Goal: Communication & Community: Answer question/provide support

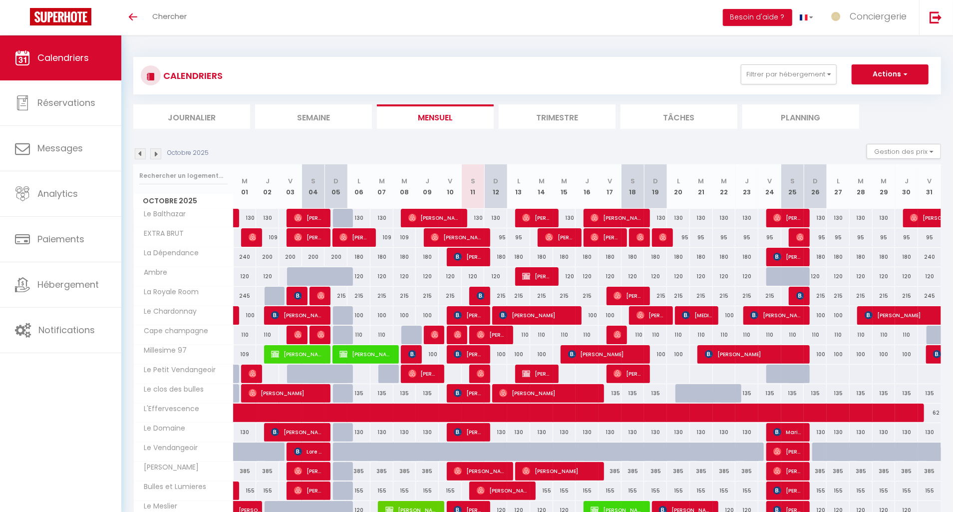
click at [484, 297] on img at bounding box center [481, 296] width 8 height 8
select select "OK"
select select "KO"
select select "0"
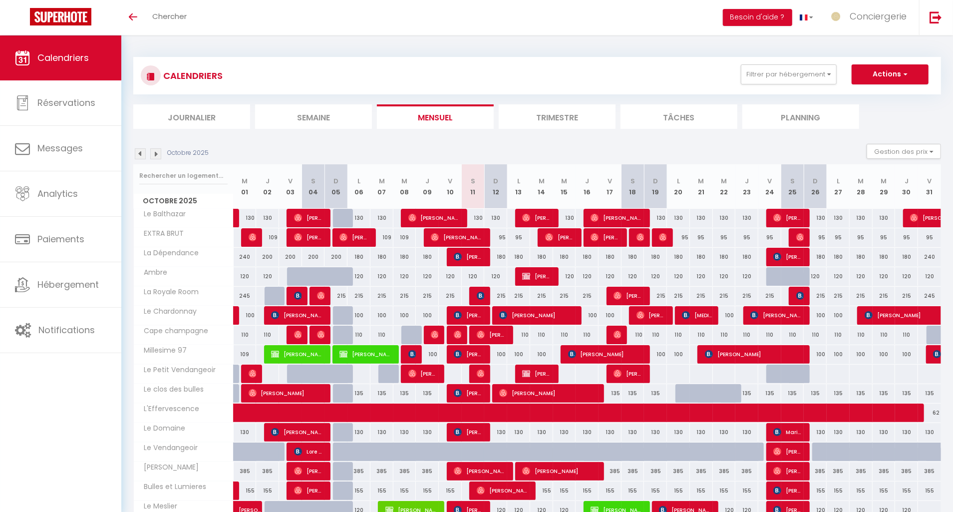
select select "1"
select select
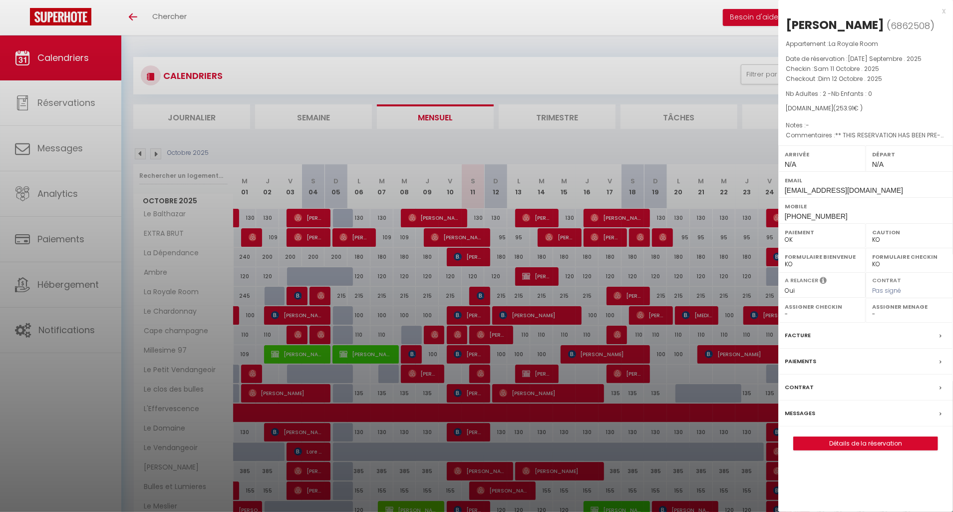
click at [891, 426] on div "Messages" at bounding box center [865, 413] width 175 height 26
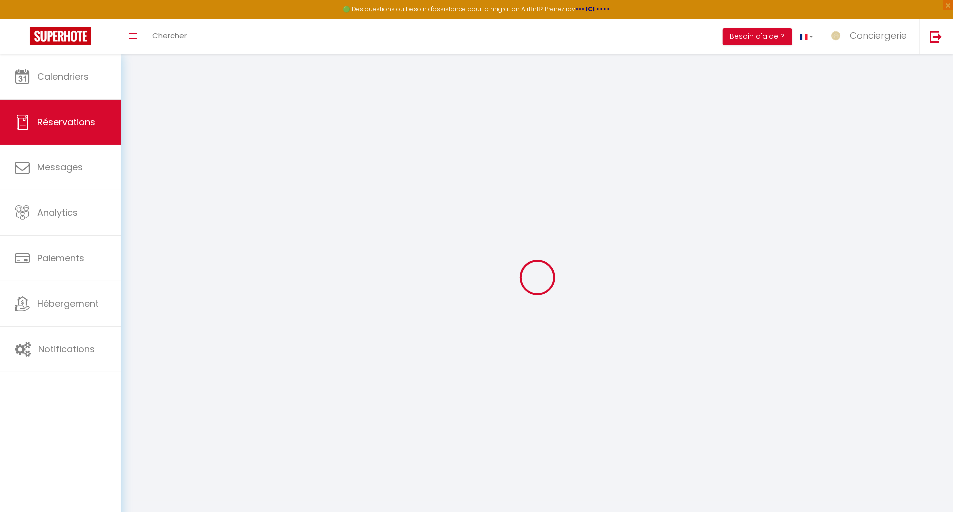
select select
checkbox input "false"
type textarea "** THIS RESERVATION HAS BEEN PRE-PAID ** Reservation has a cancellation grace p…"
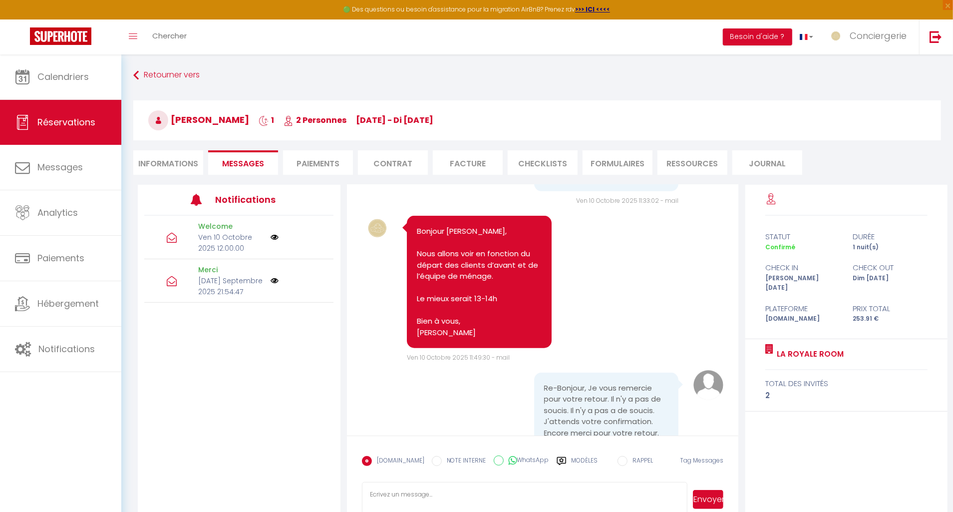
scroll to position [516, 0]
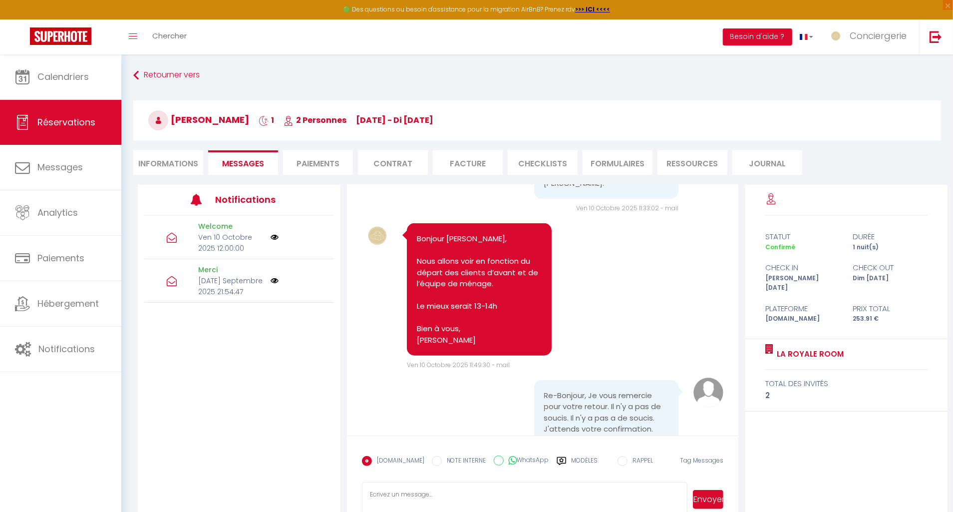
click at [574, 459] on label "Modèles" at bounding box center [585, 464] width 26 height 17
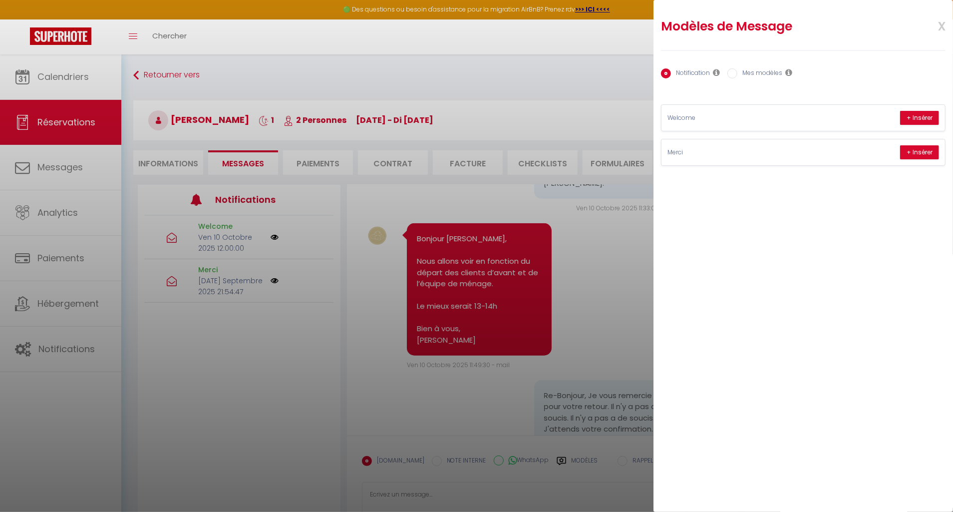
click at [743, 68] on label "Mes modèles" at bounding box center [759, 73] width 45 height 11
click at [737, 68] on input "Mes modèles" at bounding box center [732, 73] width 10 height 10
radio input "true"
radio input "false"
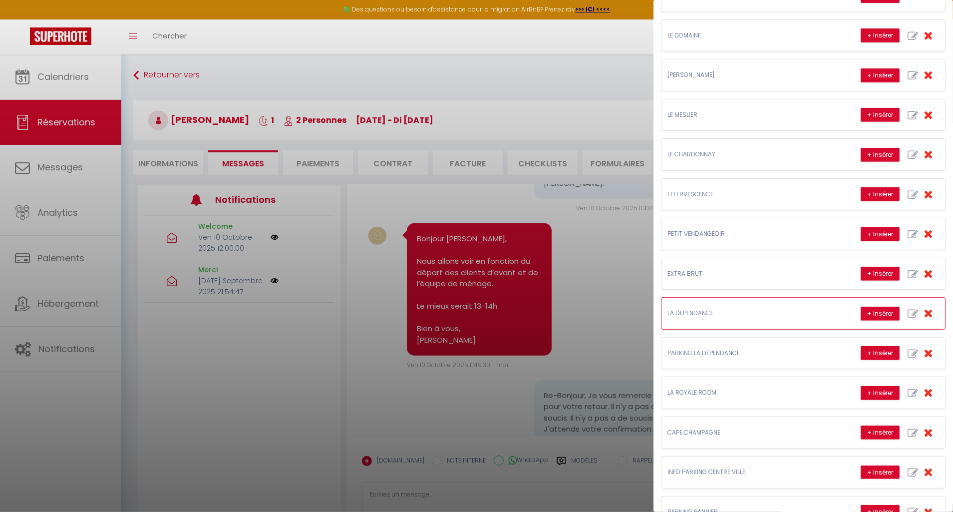
scroll to position [258, 0]
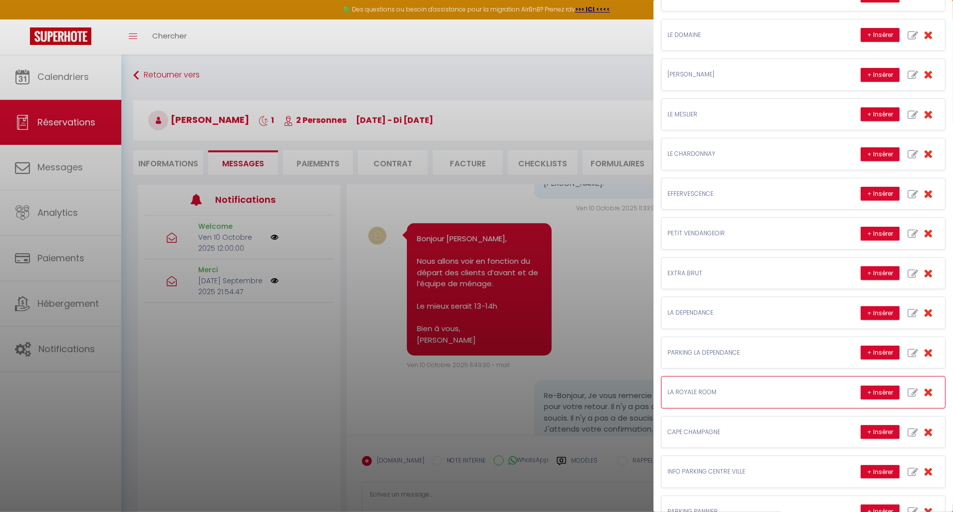
click at [745, 397] on p "LA ROYALE ROOM" at bounding box center [742, 391] width 150 height 9
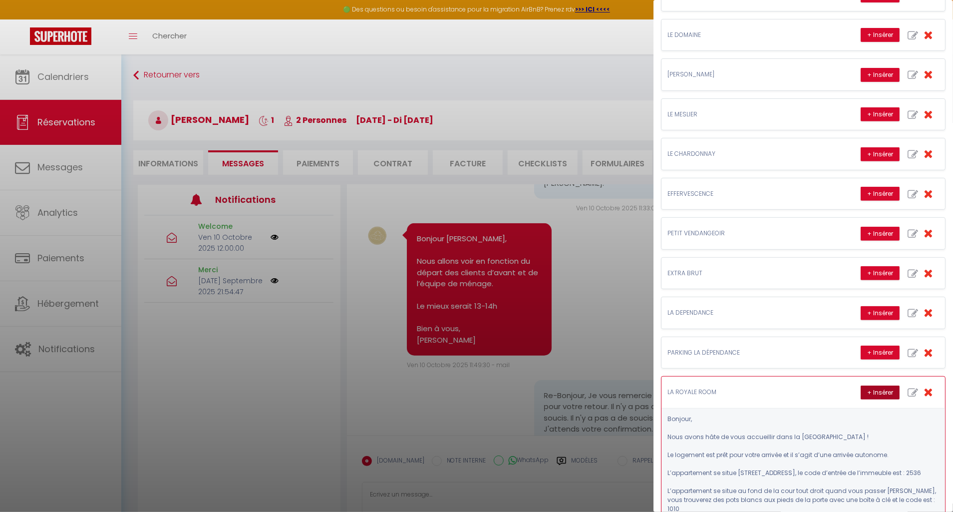
click at [871, 398] on button "+ Insérer" at bounding box center [880, 392] width 39 height 14
type textarea "Bonjour, Nous avons hâte de vous accueillir dans la [GEOGRAPHIC_DATA] ! Le loge…"
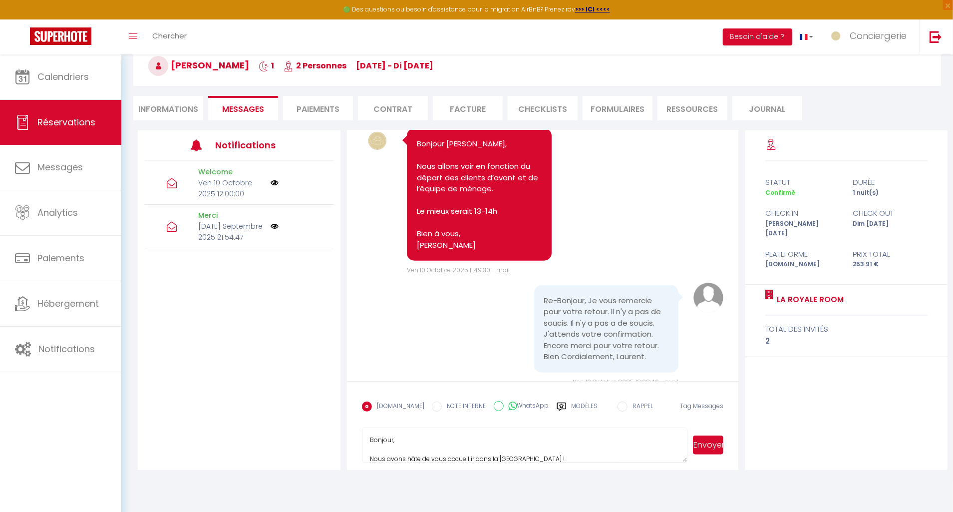
scroll to position [0, 0]
click at [447, 444] on textarea "Bonjour, Nous avons hâte de vous accueillir dans la [GEOGRAPHIC_DATA] ! Le loge…" at bounding box center [524, 444] width 325 height 35
click at [444, 444] on textarea "Bonjour, Nous avons hâte de vous accueillir dans la [GEOGRAPHIC_DATA] ! Le loge…" at bounding box center [524, 444] width 325 height 35
click at [440, 442] on textarea "Bonjour, Nous avons hâte de vous accueillir dans la [GEOGRAPHIC_DATA] ! Le loge…" at bounding box center [524, 444] width 325 height 35
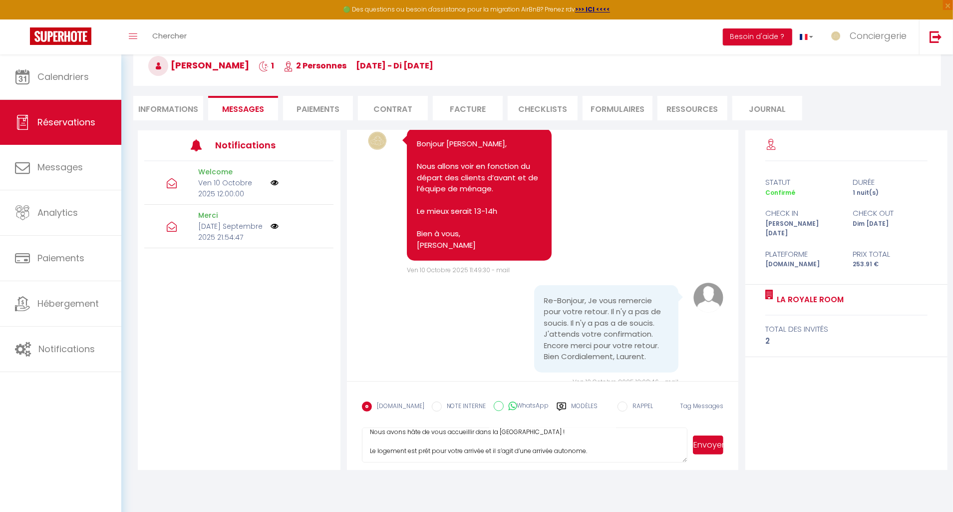
click at [718, 446] on button "Envoyer" at bounding box center [708, 444] width 31 height 19
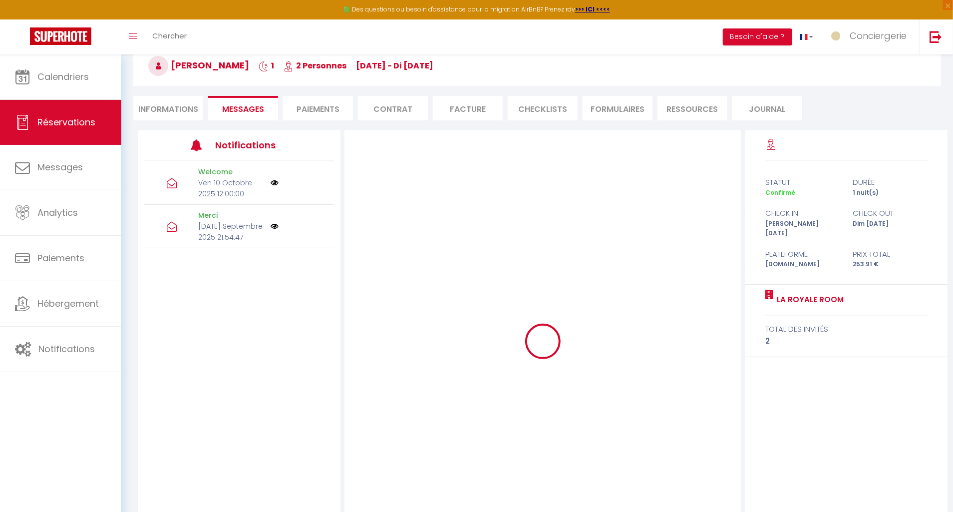
scroll to position [0, 0]
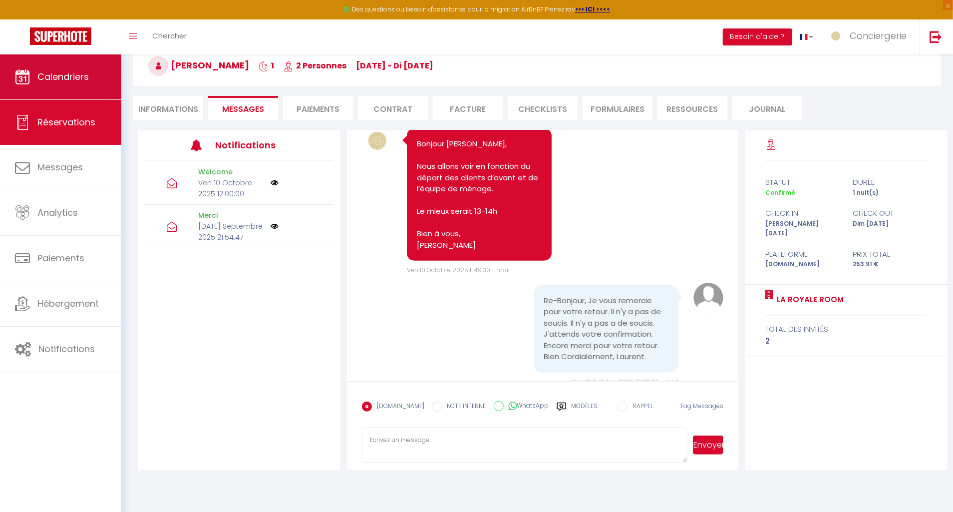
click at [96, 65] on link "Calendriers" at bounding box center [60, 76] width 121 height 45
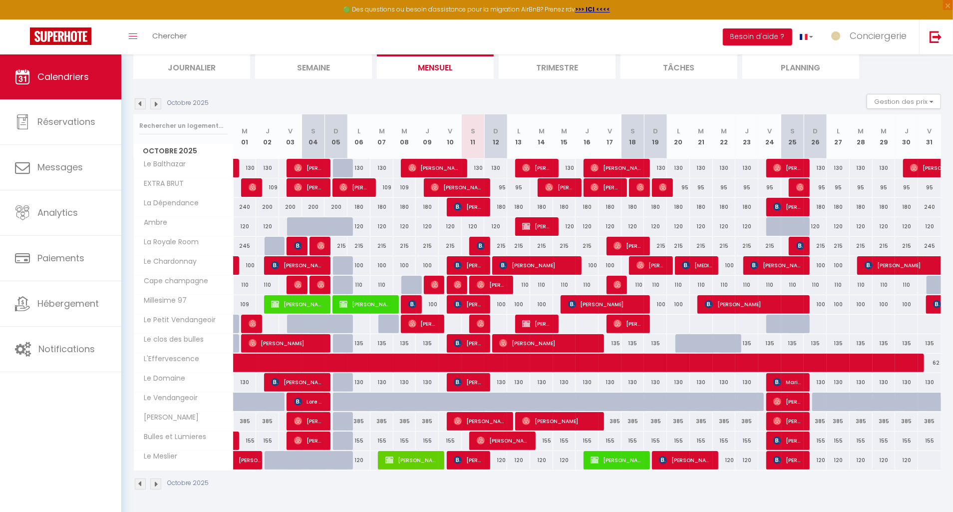
scroll to position [70, 0]
click at [491, 438] on span "[PERSON_NAME]" at bounding box center [503, 440] width 52 height 19
select select "OK"
select select "0"
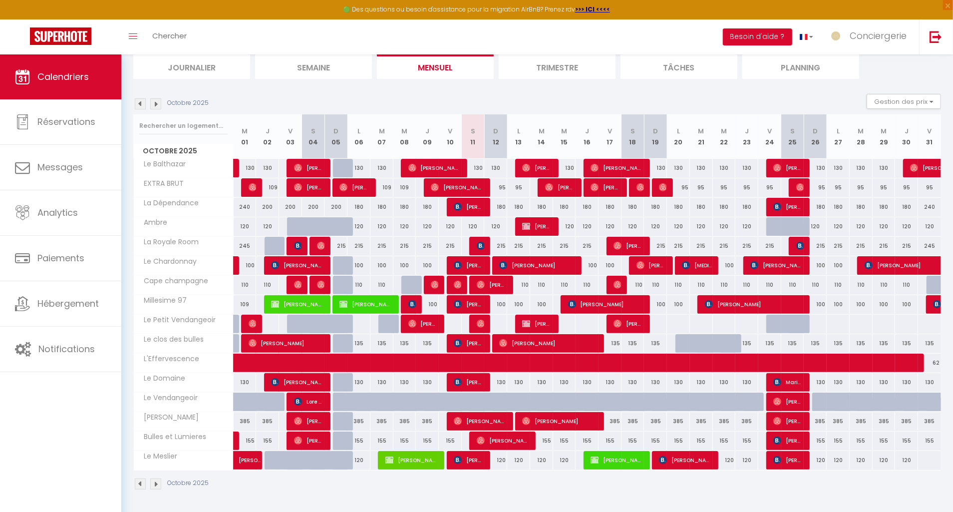
select select "0"
select select "1"
select select
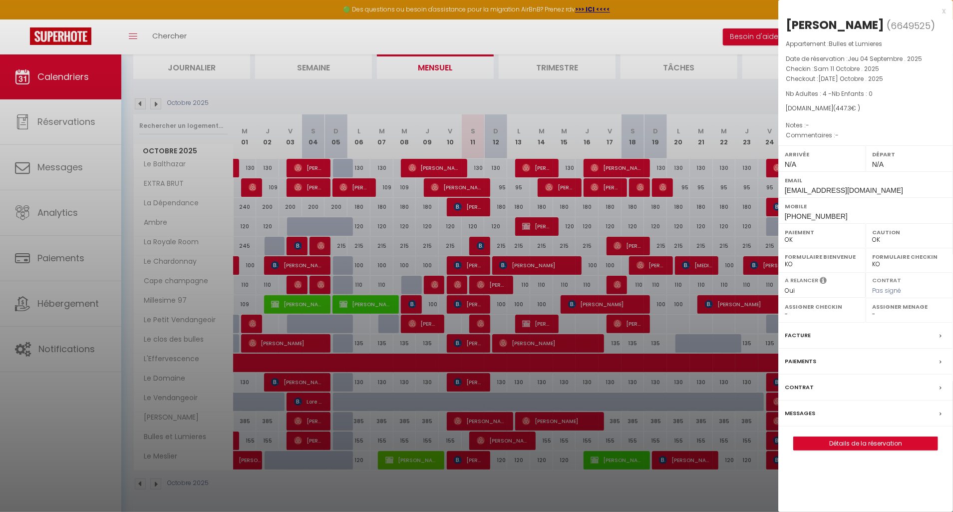
click at [834, 408] on div "Messages" at bounding box center [865, 413] width 175 height 26
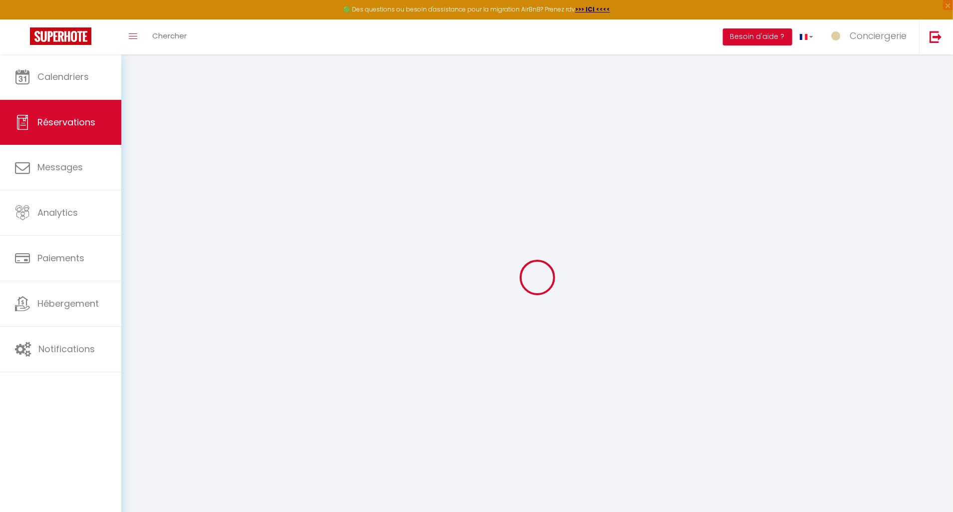
select select
checkbox input "false"
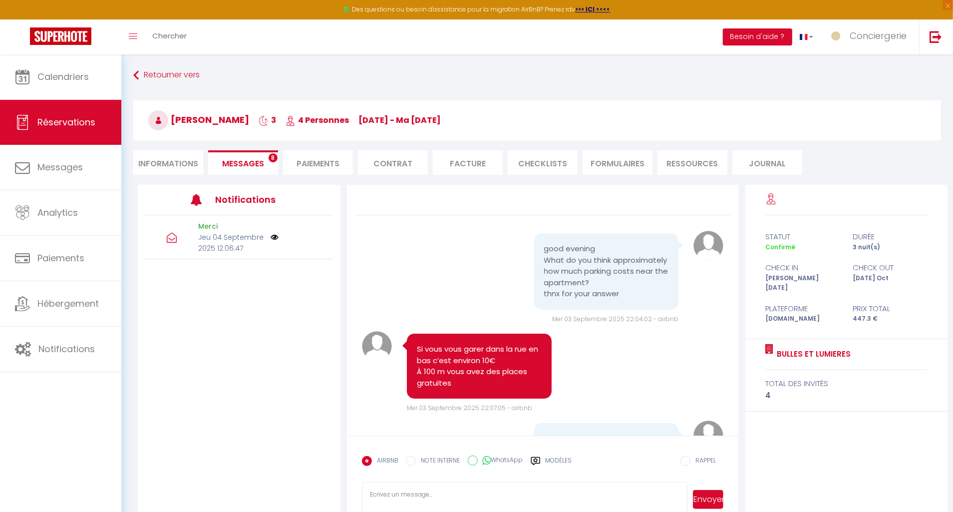
scroll to position [643, 0]
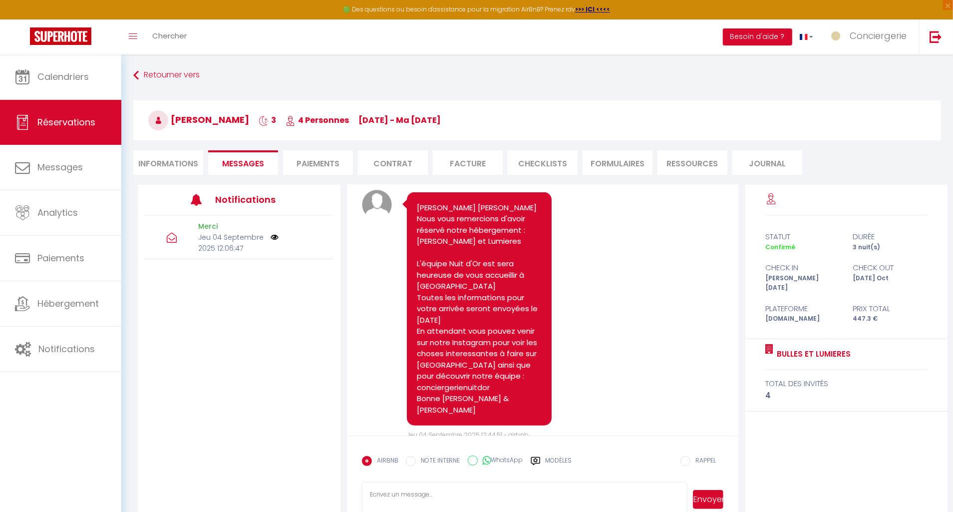
click at [506, 482] on textarea at bounding box center [524, 499] width 325 height 35
type textarea "Bonjour, a quelle heure arrivez vous ?"
click at [708, 500] on button "Envoyer" at bounding box center [708, 499] width 31 height 19
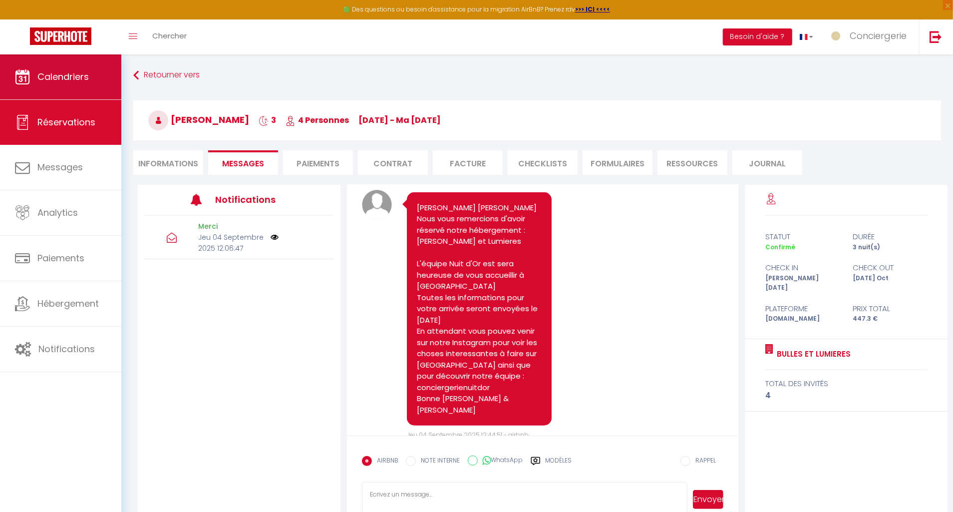
click at [72, 83] on span "Calendriers" at bounding box center [62, 76] width 51 height 12
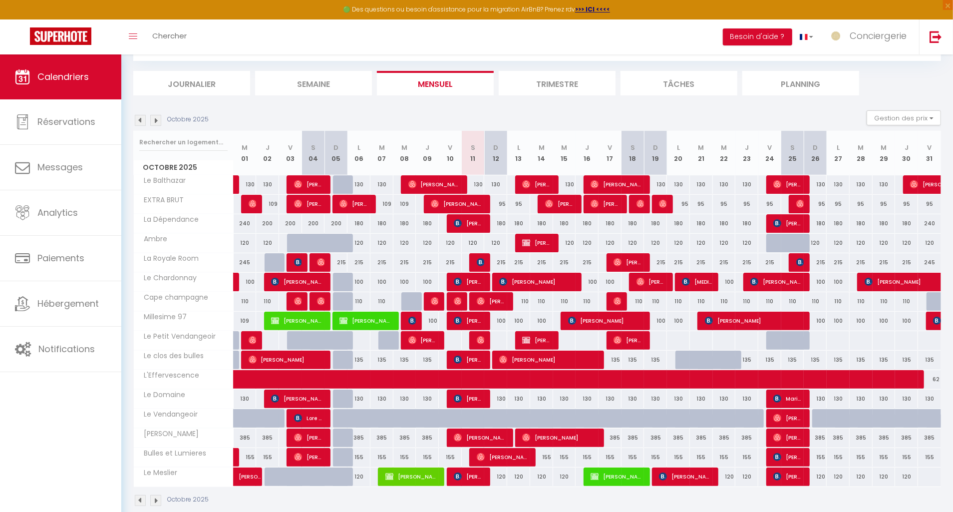
scroll to position [57, 0]
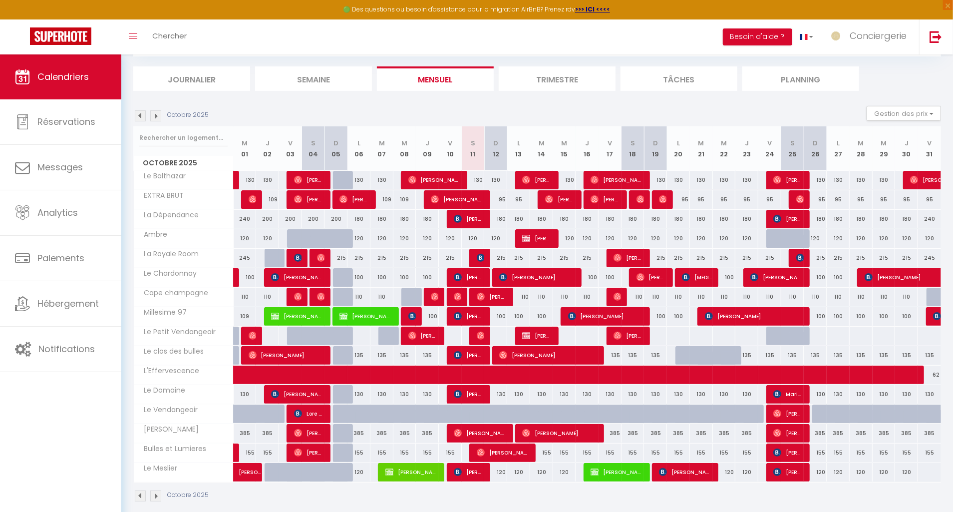
click at [566, 198] on span "[PERSON_NAME]" at bounding box center [560, 199] width 30 height 19
select select "OK"
select select "0"
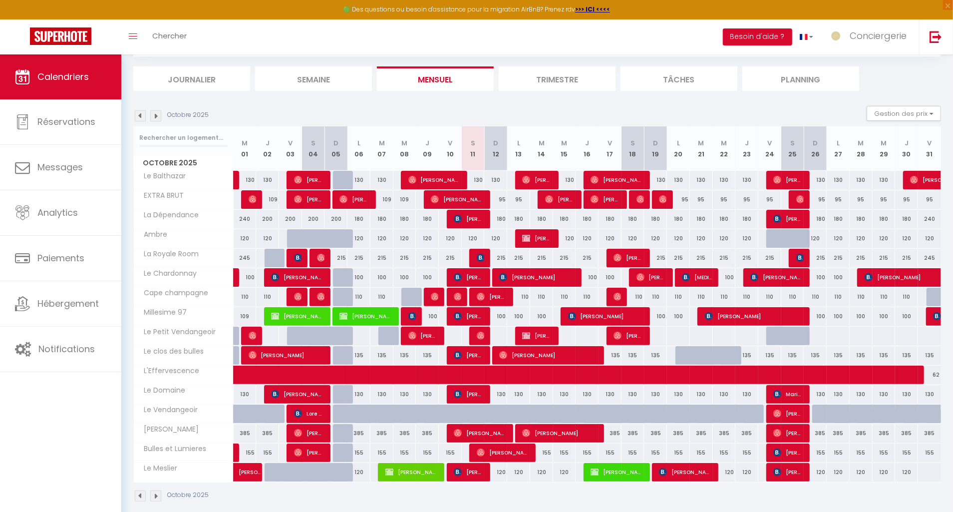
select select "1"
select select
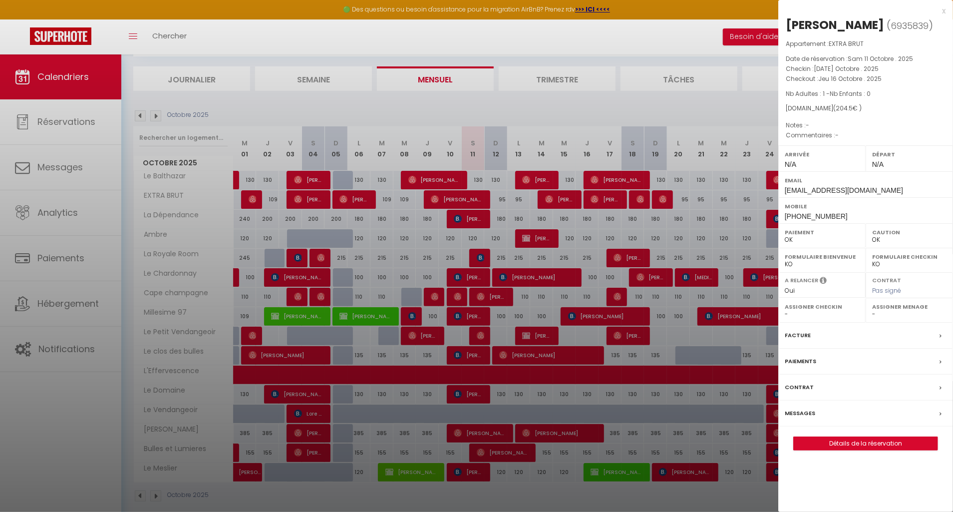
click at [846, 408] on div "Messages" at bounding box center [865, 413] width 175 height 26
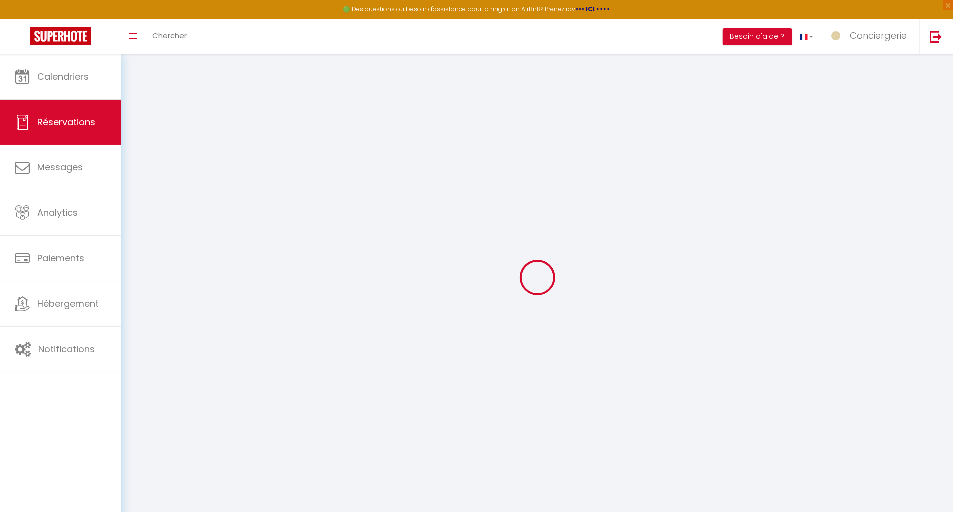
select select
checkbox input "false"
select select
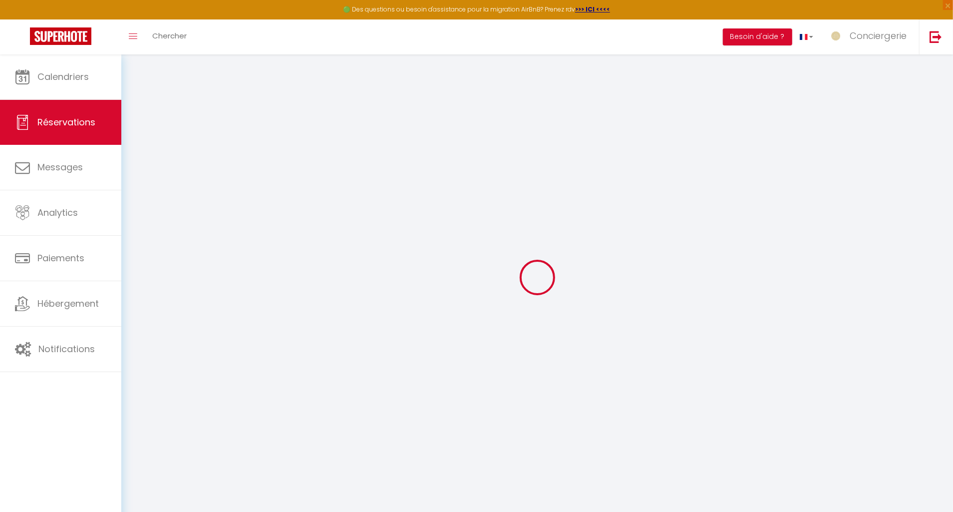
select select
checkbox input "false"
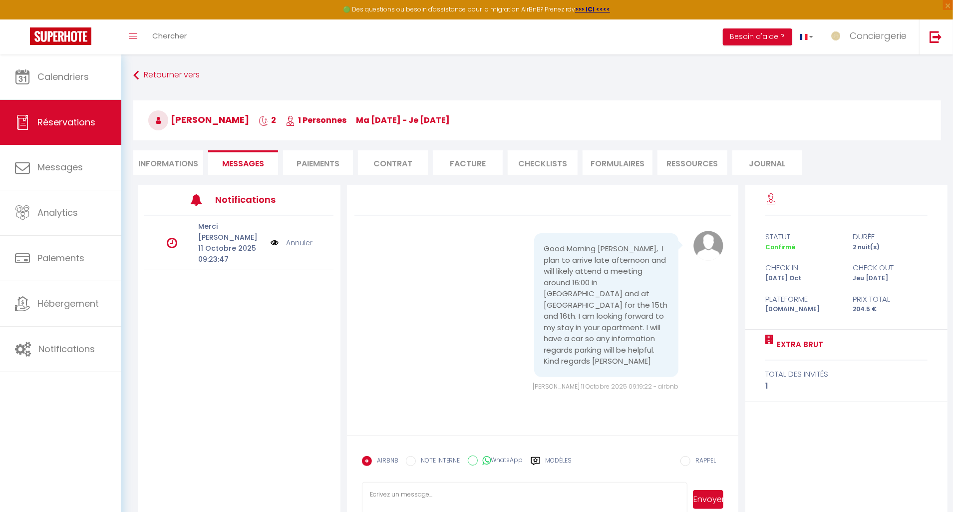
click at [554, 460] on label "Modèles" at bounding box center [559, 464] width 26 height 17
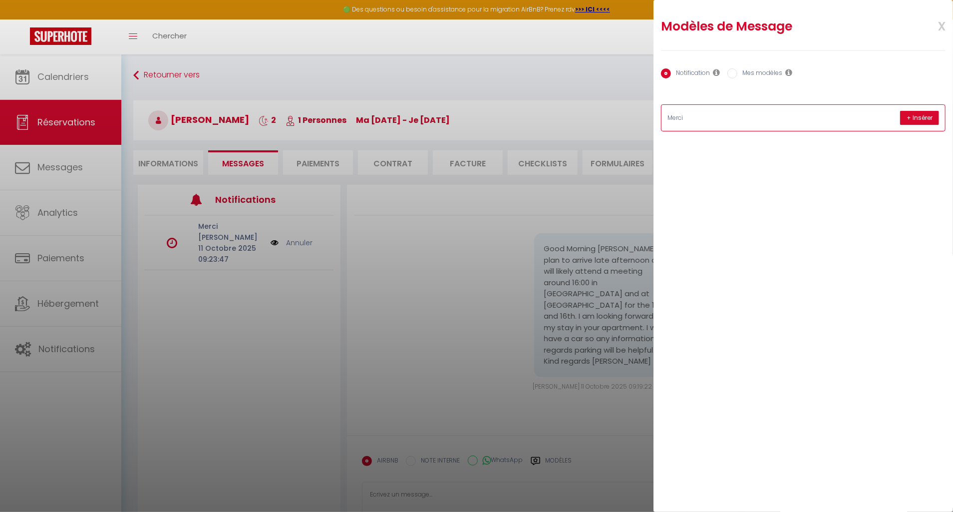
click at [743, 131] on div "Merci + Insérer Hello [GUEST:FIRST_NAME] [GUEST:NAME] Thank you for booking our…" at bounding box center [803, 117] width 285 height 27
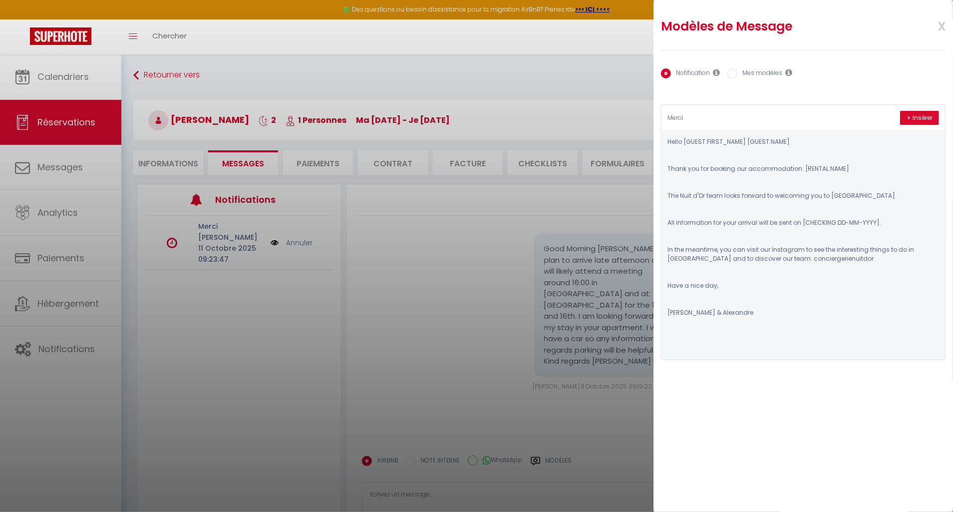
click at [753, 77] on label "Mes modèles" at bounding box center [759, 73] width 45 height 11
click at [737, 77] on input "Mes modèles" at bounding box center [732, 73] width 10 height 10
radio input "true"
radio input "false"
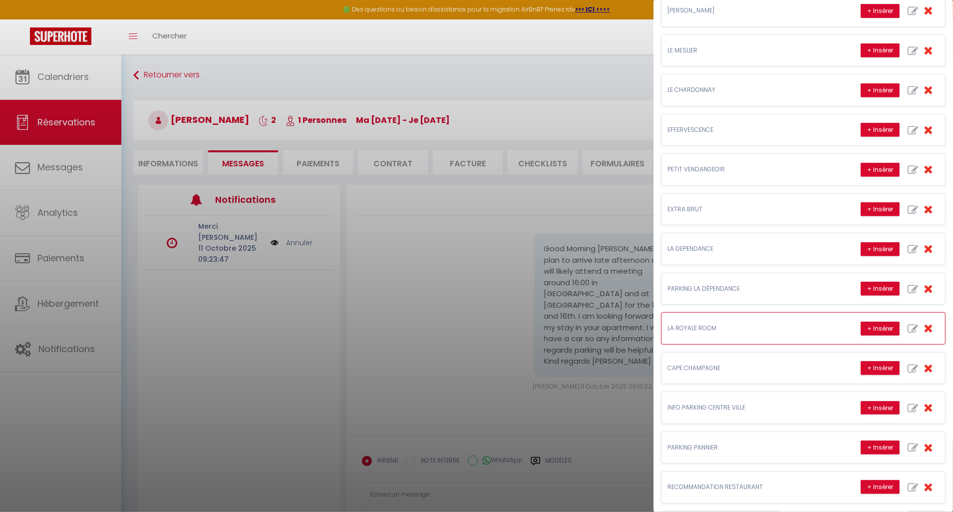
scroll to position [337, 0]
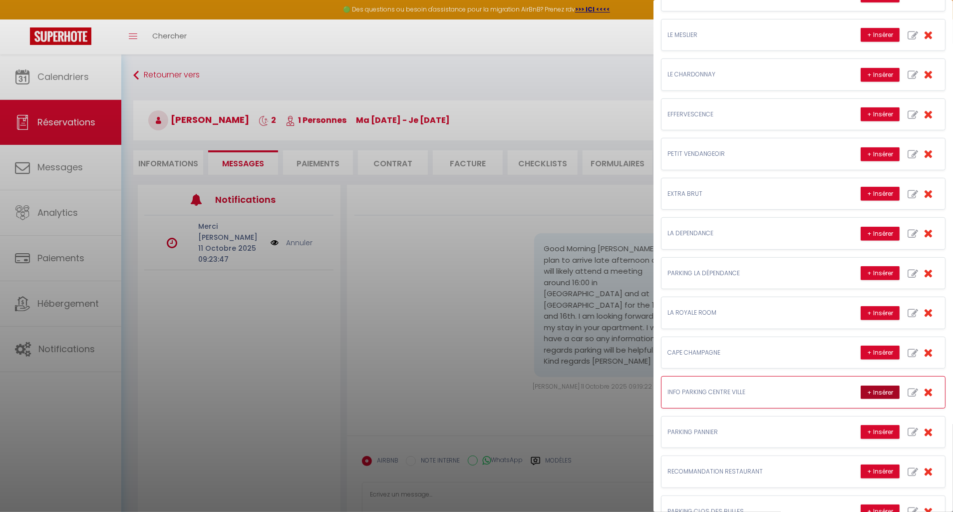
click at [884, 394] on button "+ Insérer" at bounding box center [880, 392] width 39 height 14
type textarea "Vous pouvez stationner dans la rue en bas de l'appartement. La zone est payante…"
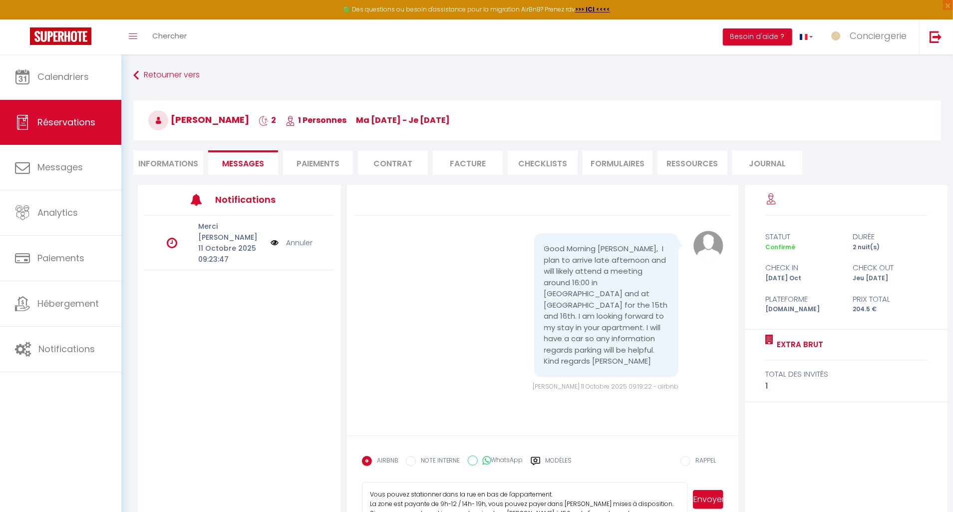
click at [712, 498] on button "Envoyer" at bounding box center [708, 499] width 31 height 19
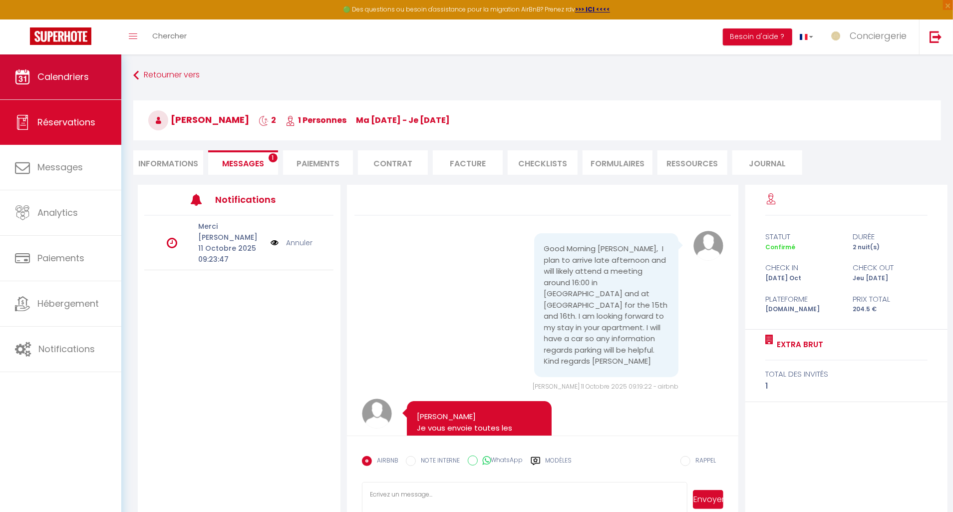
click at [59, 79] on span "Calendriers" at bounding box center [62, 76] width 51 height 12
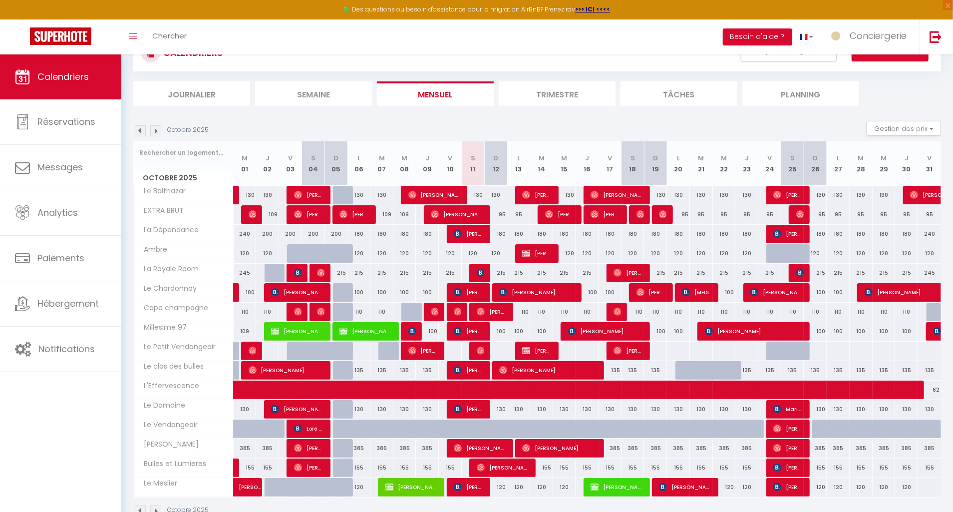
scroll to position [51, 0]
